Goal: Register for event/course

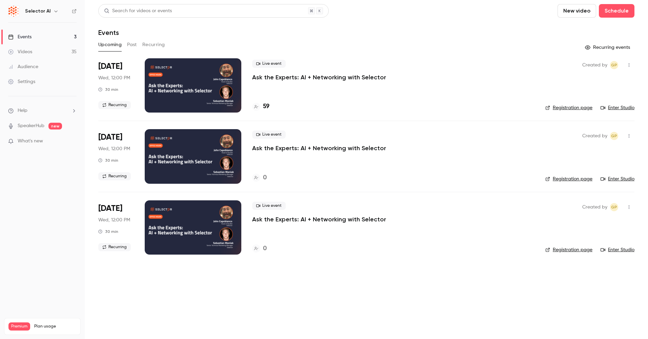
click at [339, 77] on p "Ask the Experts: AI + Networking with Selector" at bounding box center [319, 77] width 134 height 8
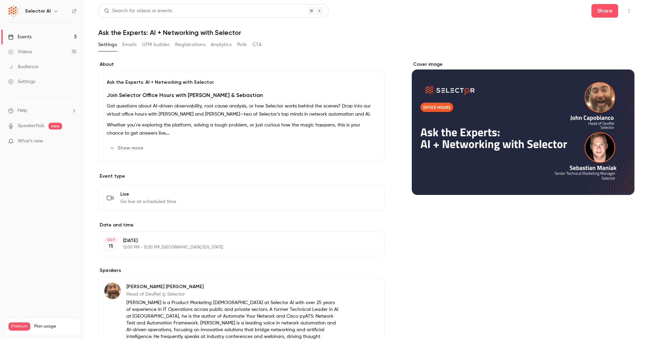
click at [624, 14] on button "button" at bounding box center [629, 10] width 11 height 11
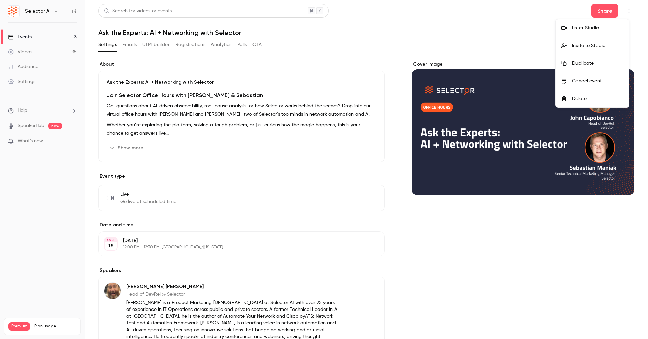
drag, startPoint x: 591, startPoint y: 29, endPoint x: 586, endPoint y: 27, distance: 5.8
click at [587, 26] on div "Enter Studio" at bounding box center [598, 28] width 52 height 7
